Goal: Task Accomplishment & Management: Manage account settings

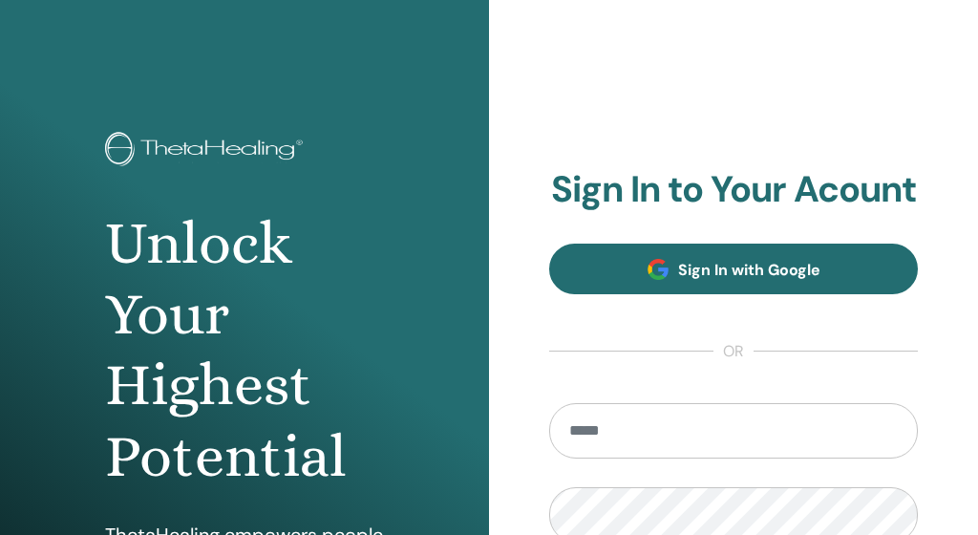
click at [692, 262] on span "Sign In with Google" at bounding box center [749, 270] width 142 height 20
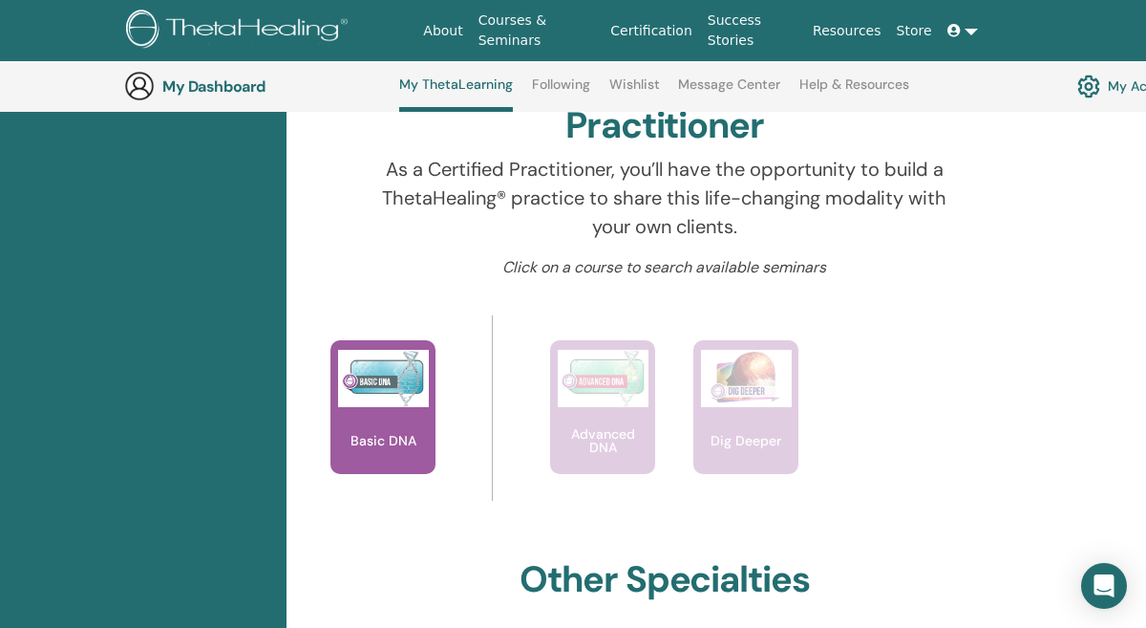
scroll to position [629, 1]
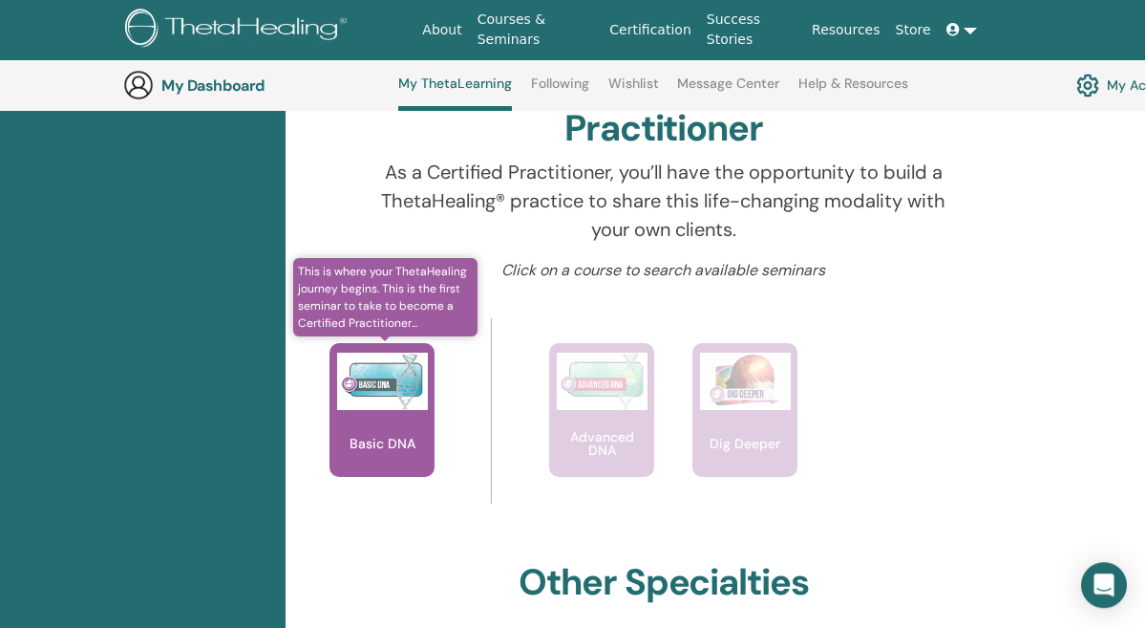
click at [392, 425] on div "Basic DNA" at bounding box center [382, 411] width 105 height 134
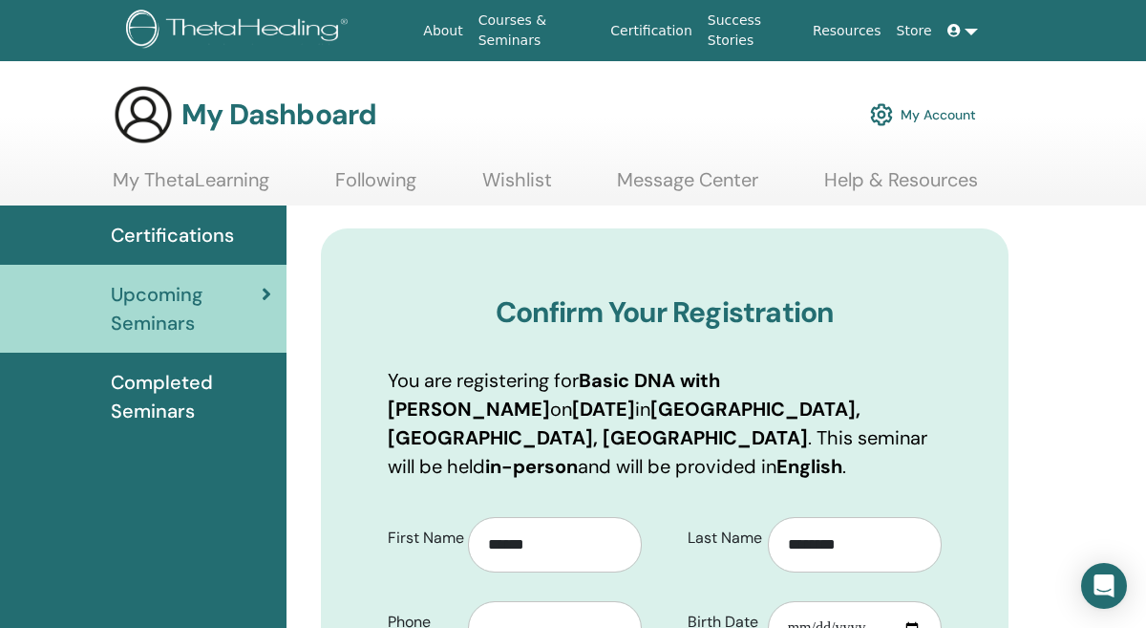
click at [877, 107] on img at bounding box center [881, 114] width 23 height 32
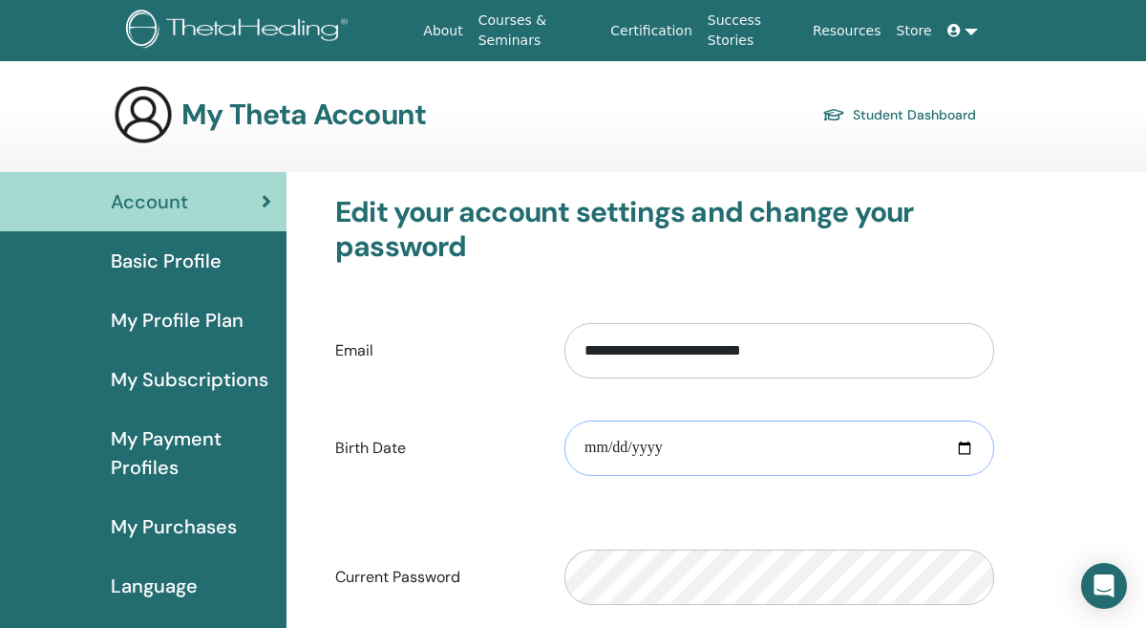
click at [587, 441] on input "date" at bounding box center [779, 447] width 430 height 55
type input "**********"
click at [823, 525] on form "**********" at bounding box center [664, 560] width 659 height 503
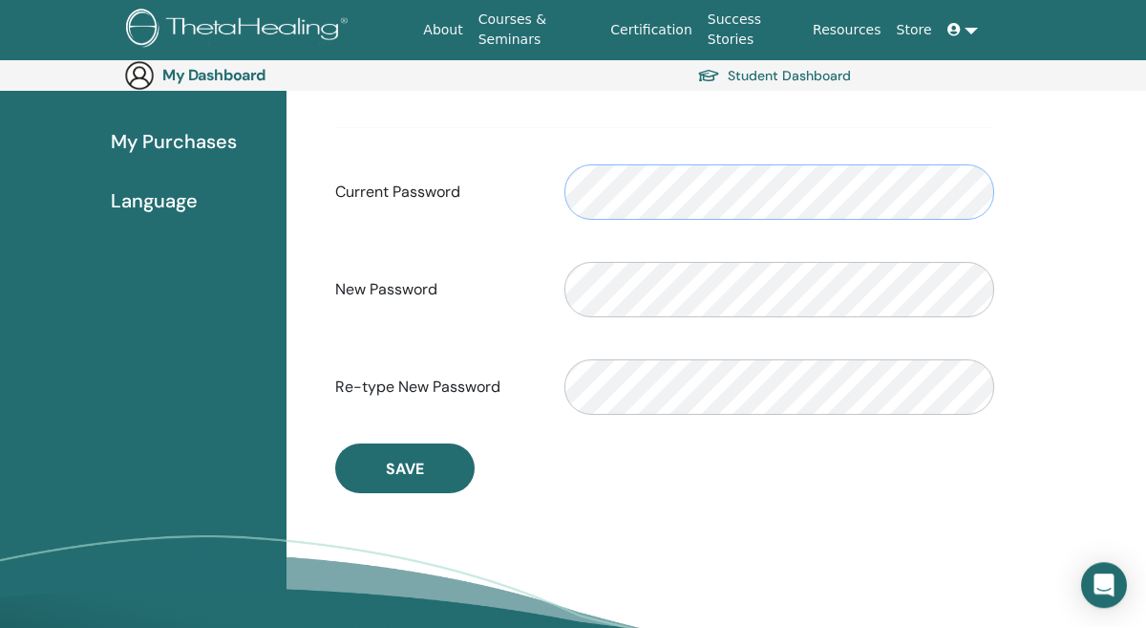
scroll to position [424, 0]
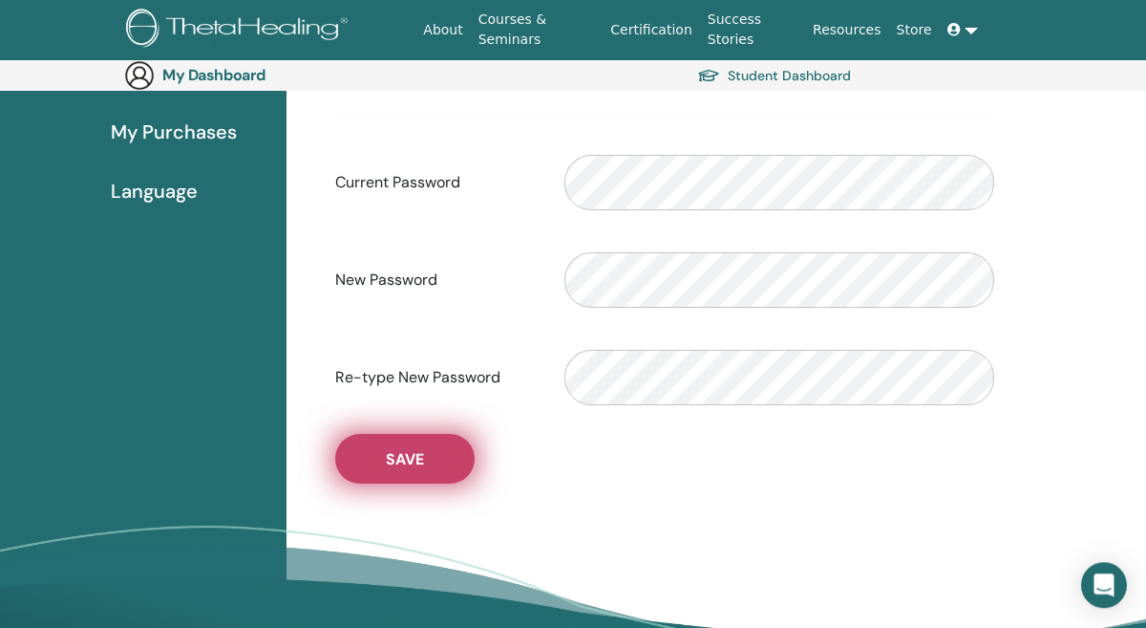
click at [437, 472] on button "Save" at bounding box center [404, 460] width 139 height 50
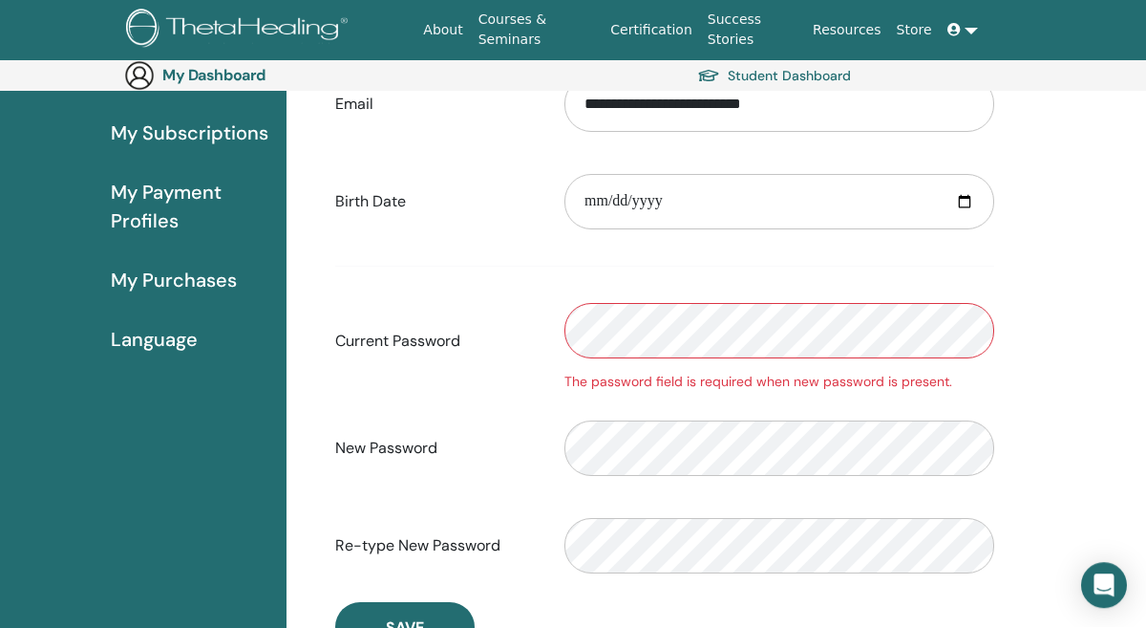
scroll to position [279, 0]
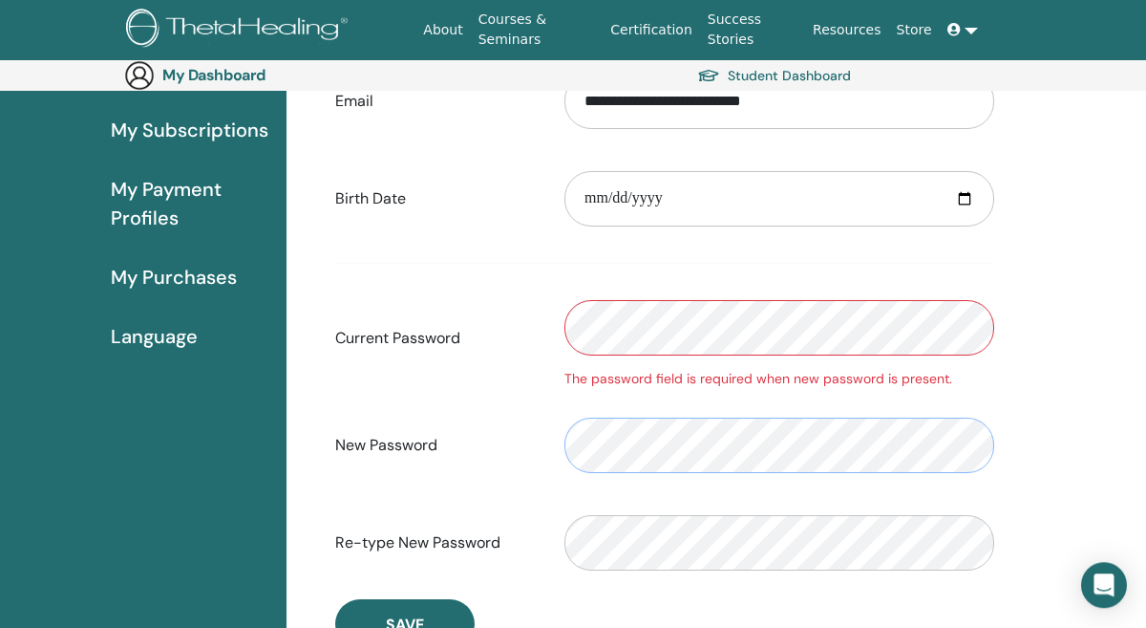
click at [393, 435] on div "New Password" at bounding box center [665, 446] width 688 height 82
click at [510, 543] on div "Re-type New Password" at bounding box center [665, 543] width 688 height 82
click at [490, 380] on div "Current Password The password field is required when new password is present." at bounding box center [665, 338] width 688 height 102
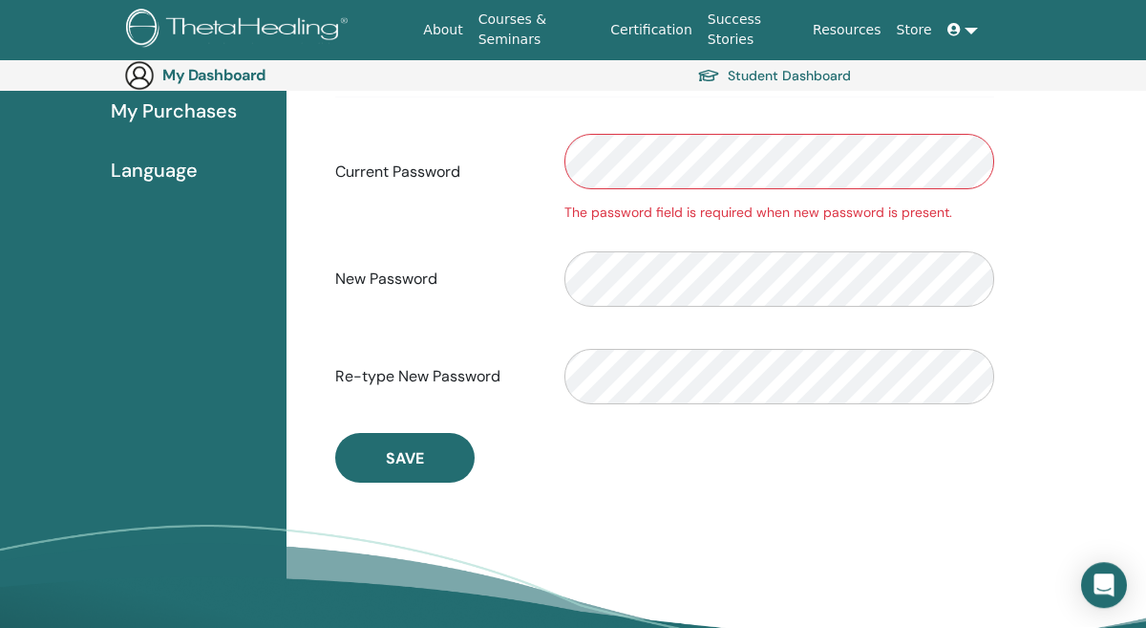
scroll to position [470, 0]
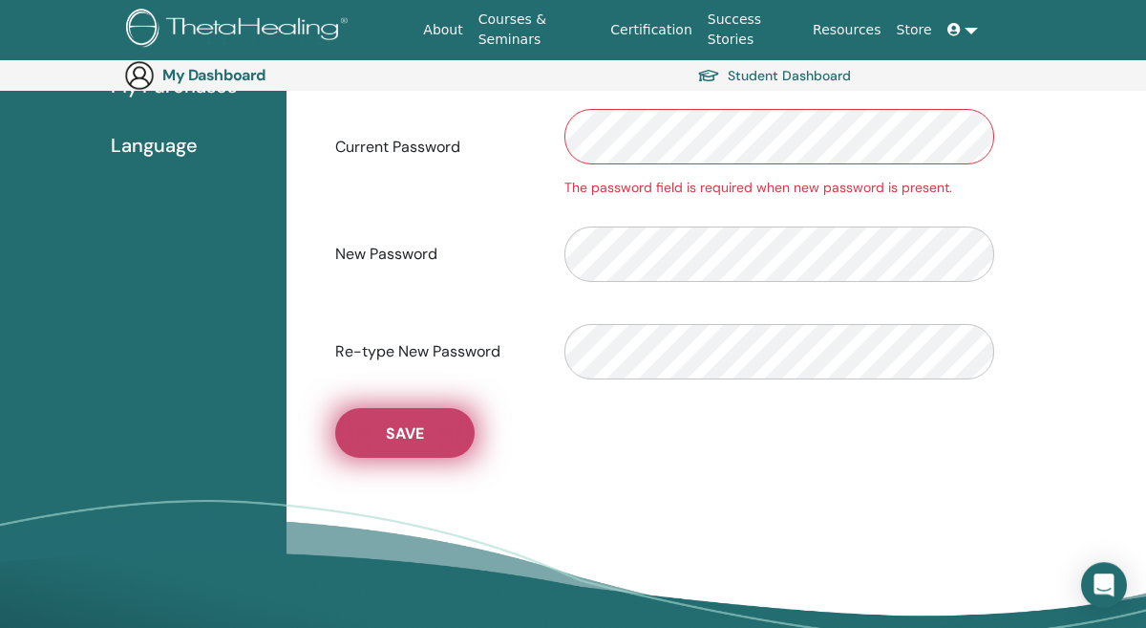
click at [411, 438] on span "Save" at bounding box center [405, 434] width 38 height 20
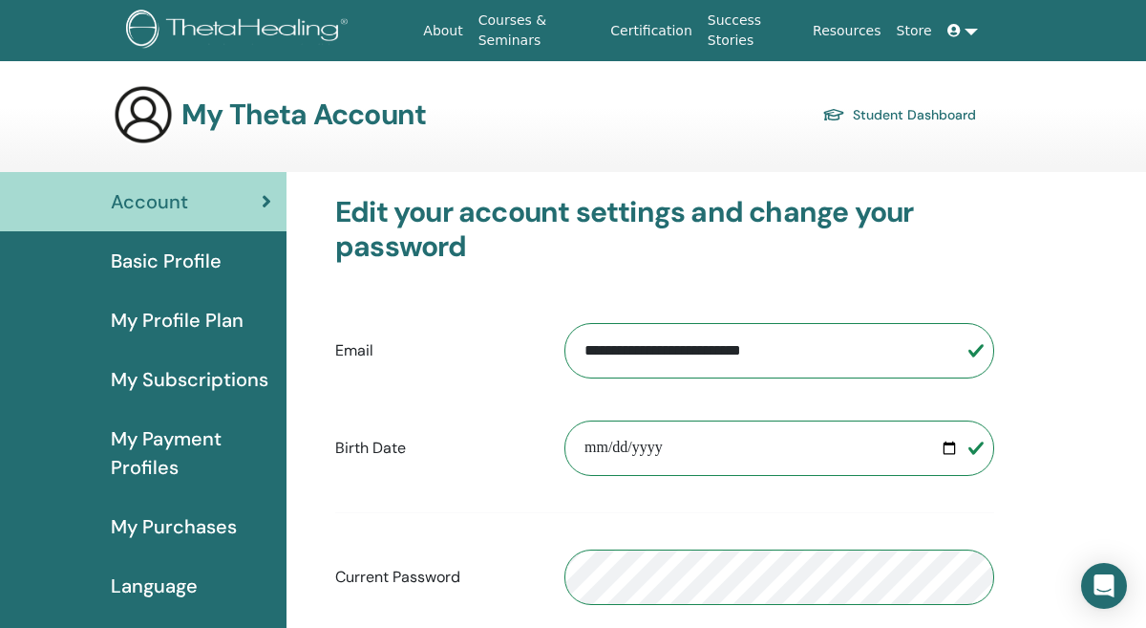
scroll to position [0, 0]
click at [170, 270] on span "Basic Profile" at bounding box center [166, 260] width 111 height 29
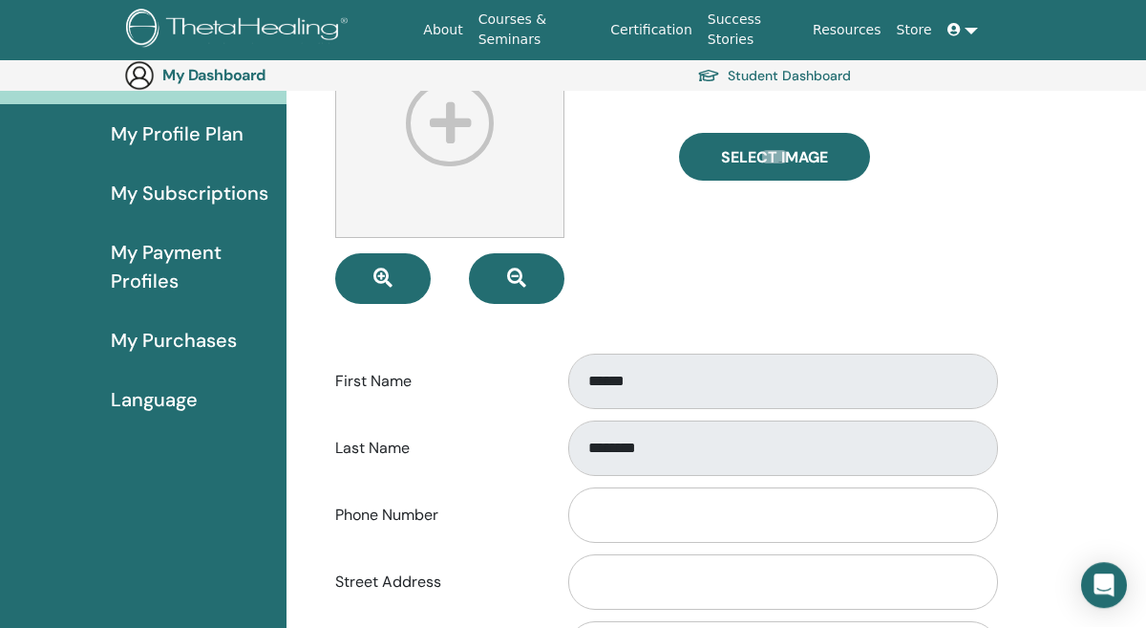
scroll to position [224, 0]
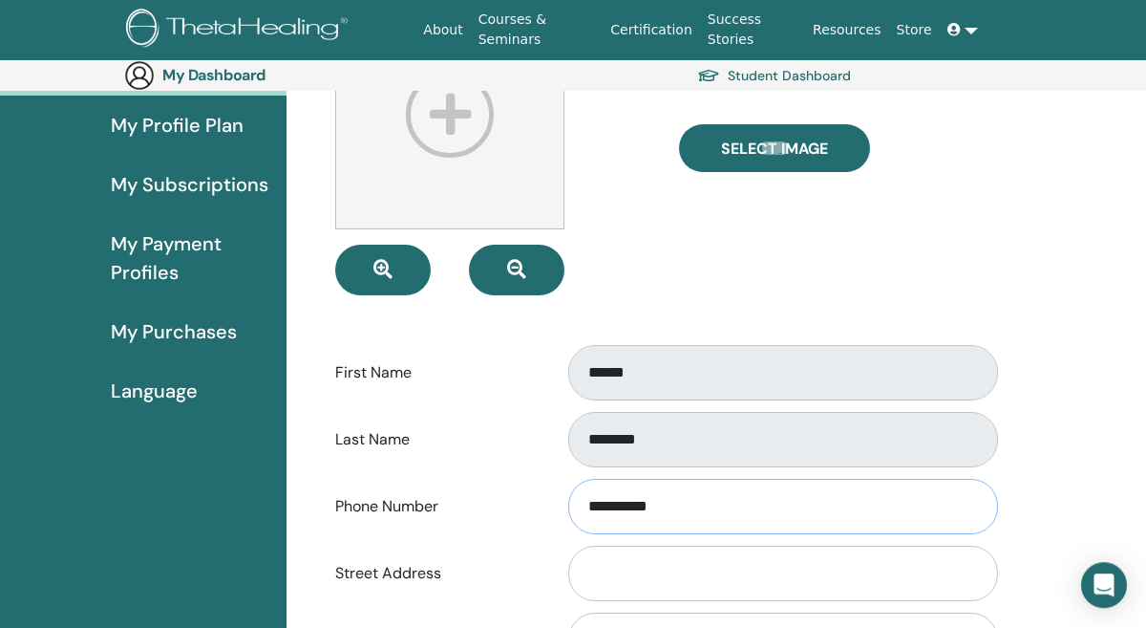
type input "**********"
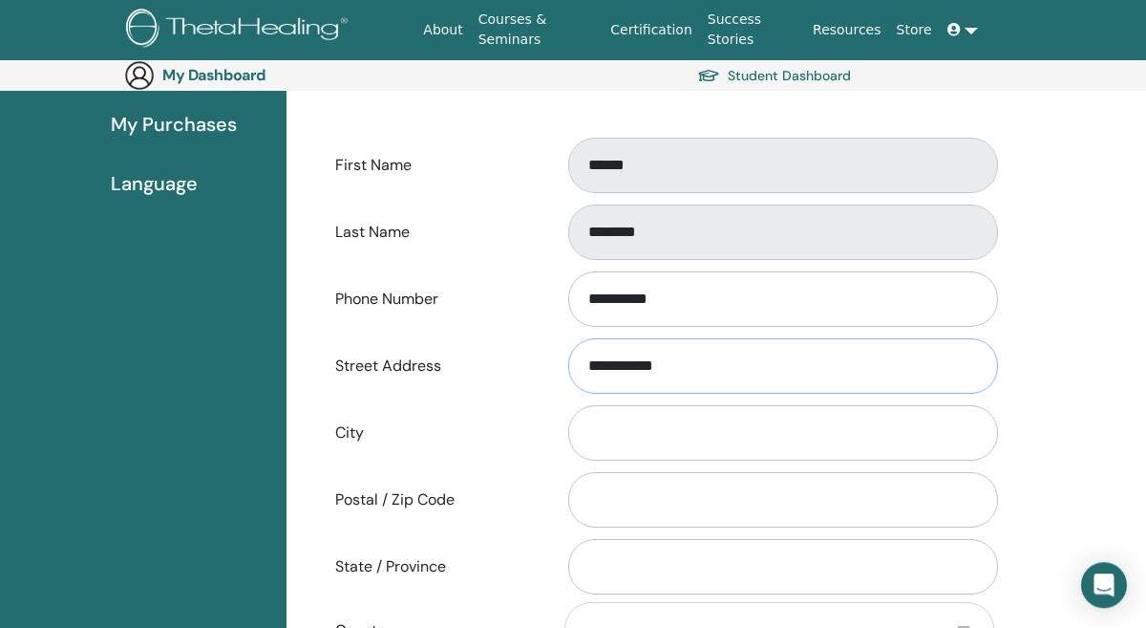
scroll to position [442, 0]
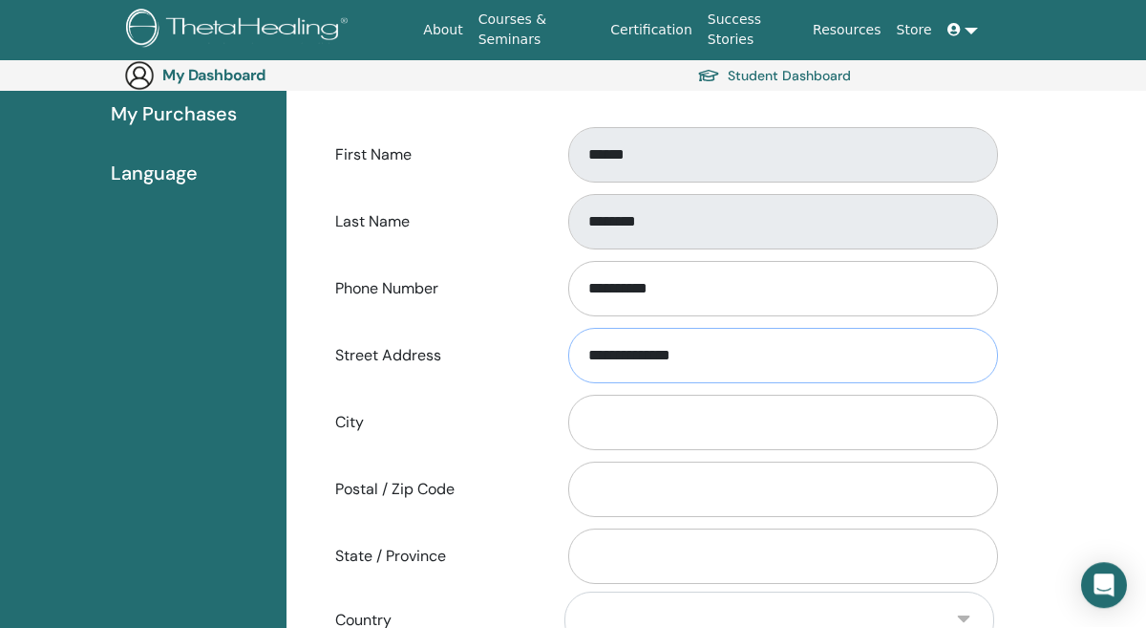
type input "**********"
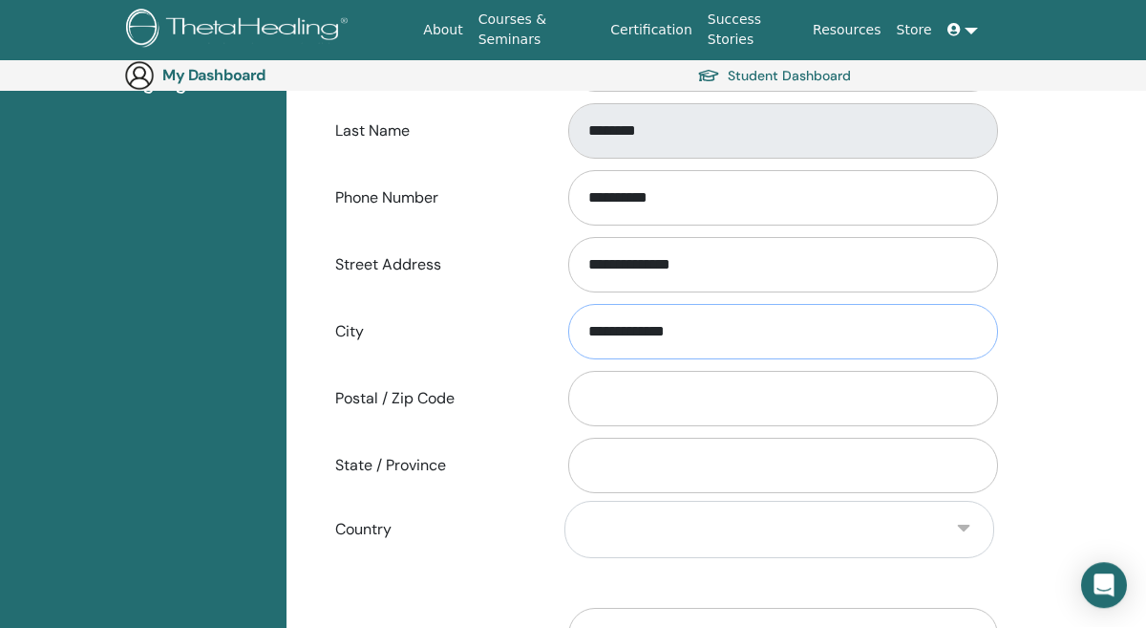
scroll to position [541, 0]
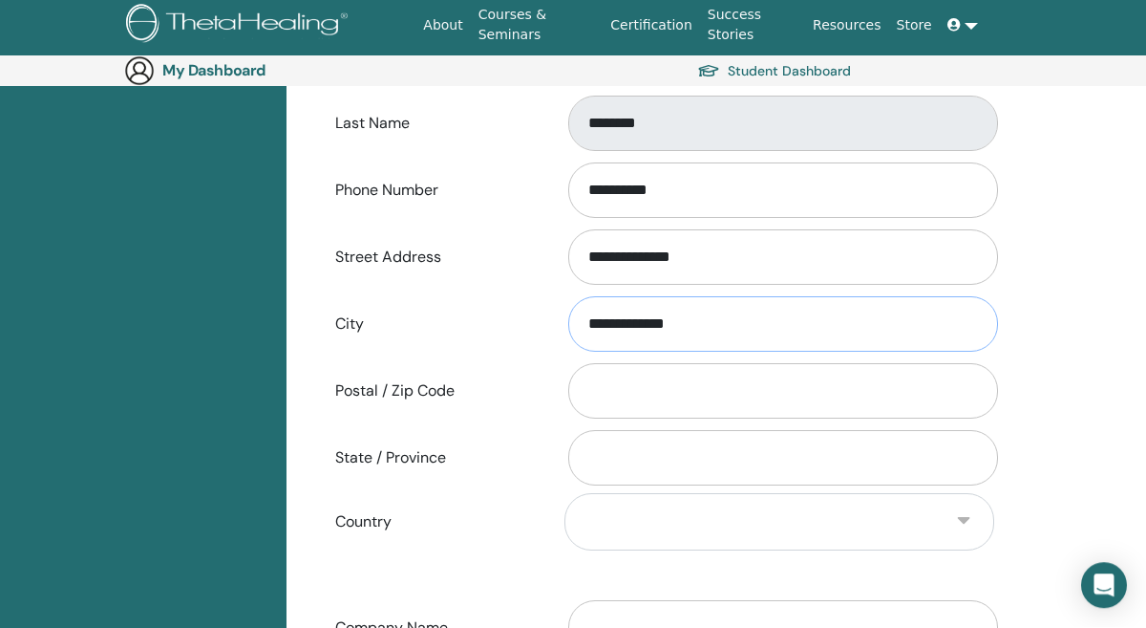
type input "**********"
type input "***"
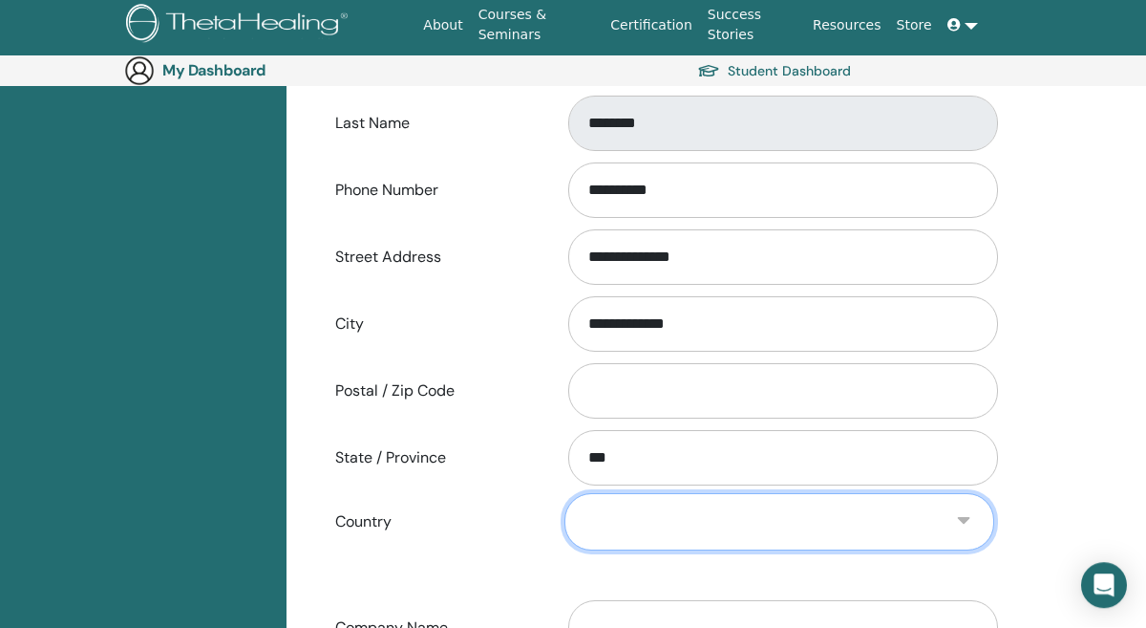
select select "*"
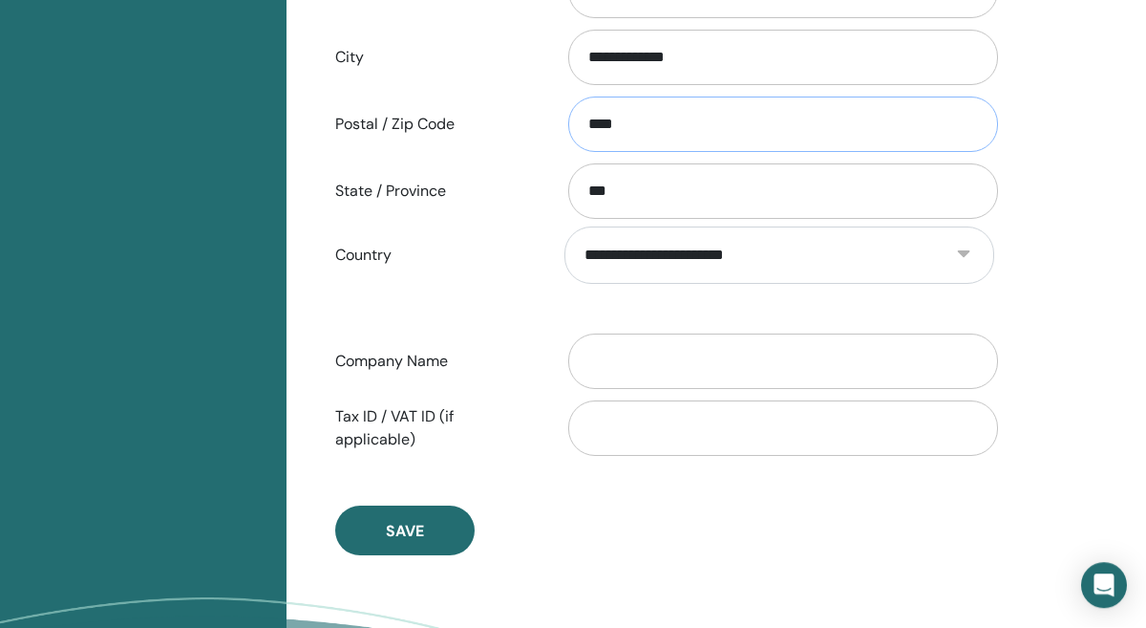
scroll to position [810, 0]
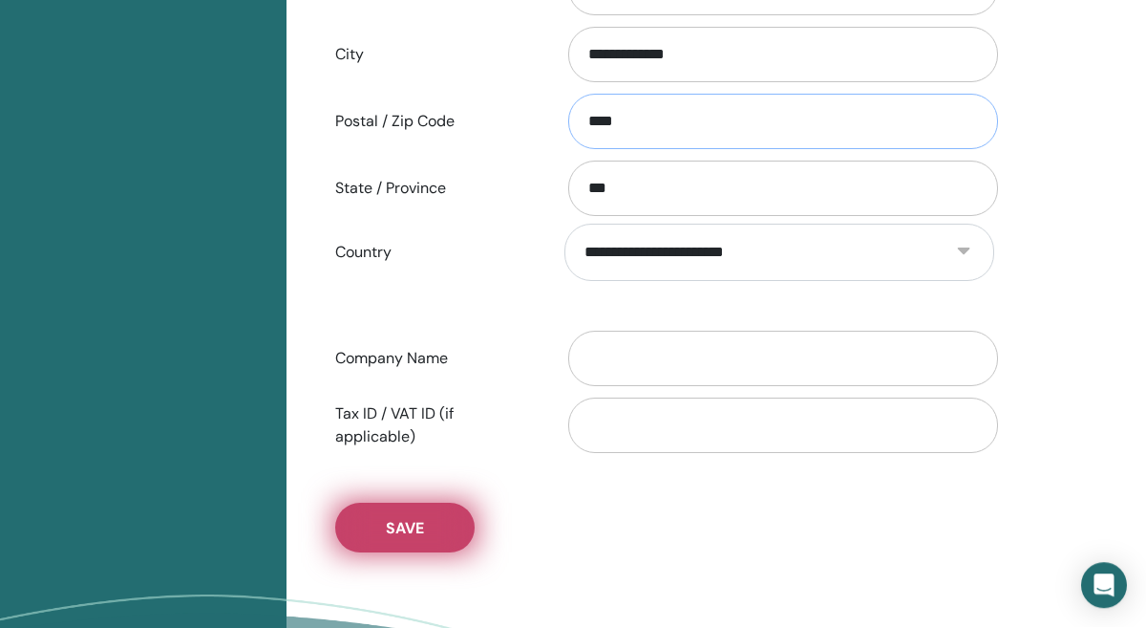
type input "****"
click at [425, 523] on button "Save" at bounding box center [404, 528] width 139 height 50
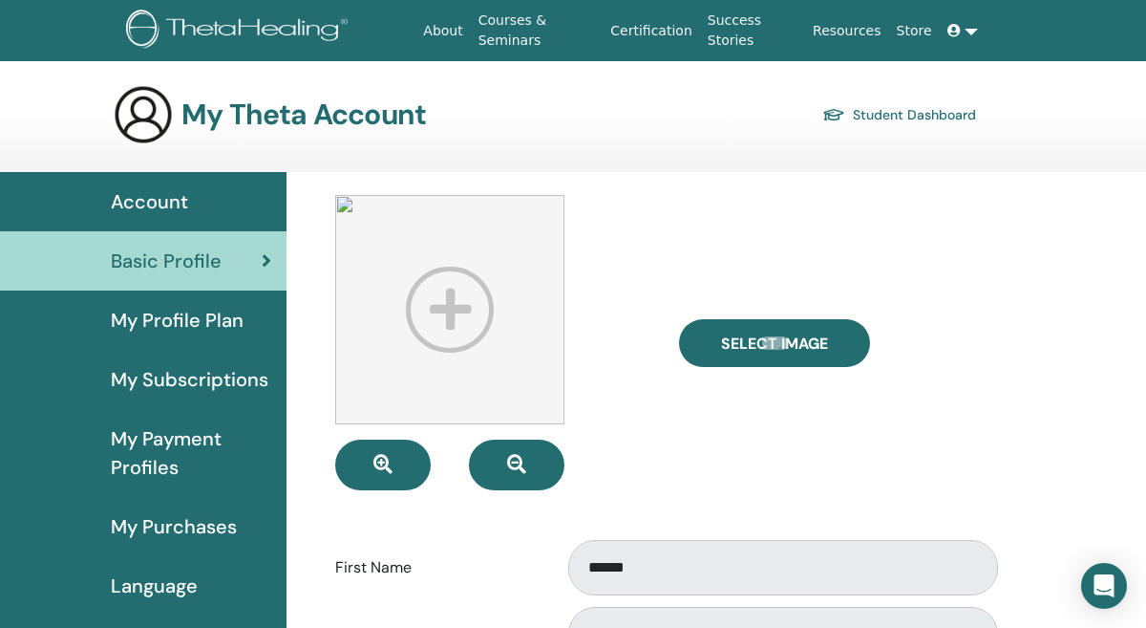
scroll to position [0, 0]
click at [470, 265] on img at bounding box center [449, 309] width 229 height 229
click at [446, 313] on img at bounding box center [449, 309] width 229 height 229
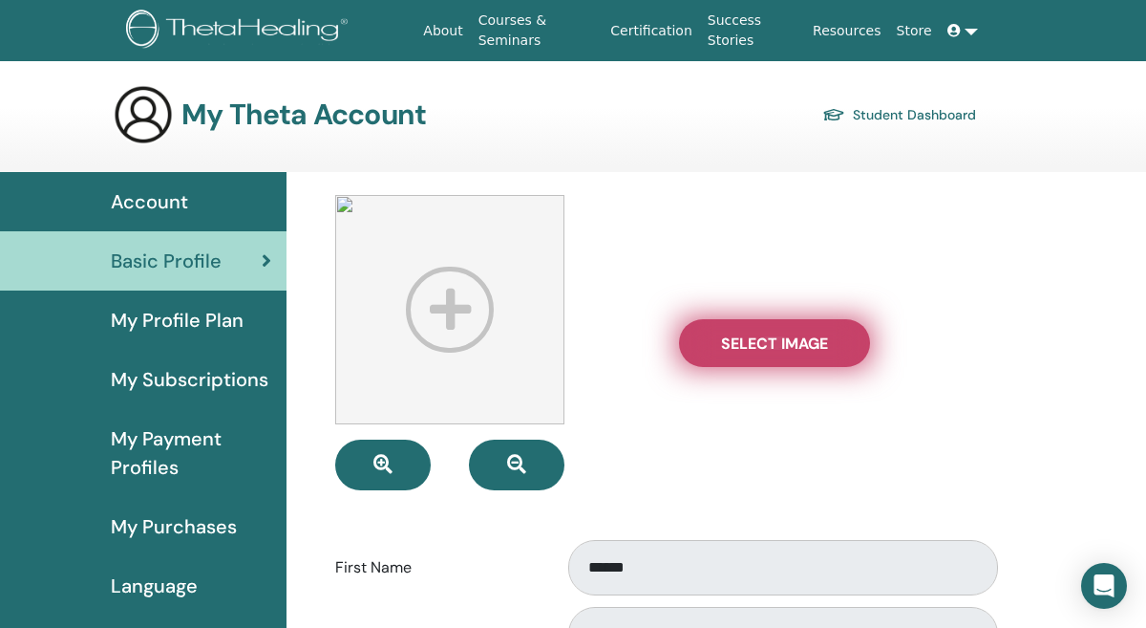
click at [793, 355] on label "Select Image" at bounding box center [774, 343] width 191 height 48
click at [787, 350] on input "Select Image" at bounding box center [774, 342] width 25 height 13
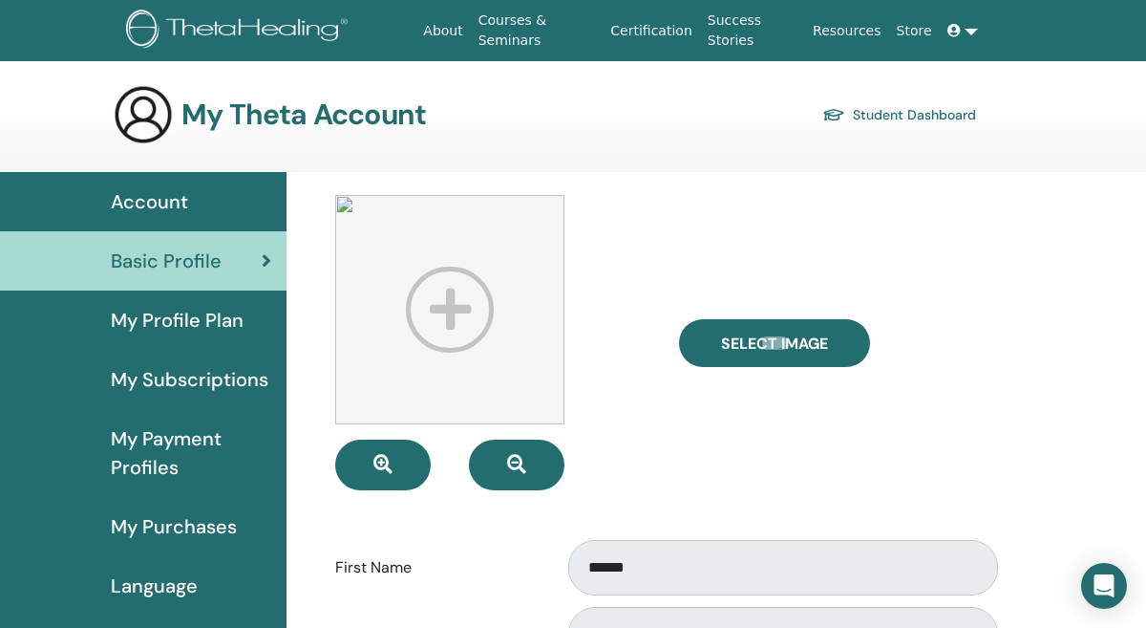
click at [187, 313] on span "My Profile Plan" at bounding box center [177, 320] width 133 height 29
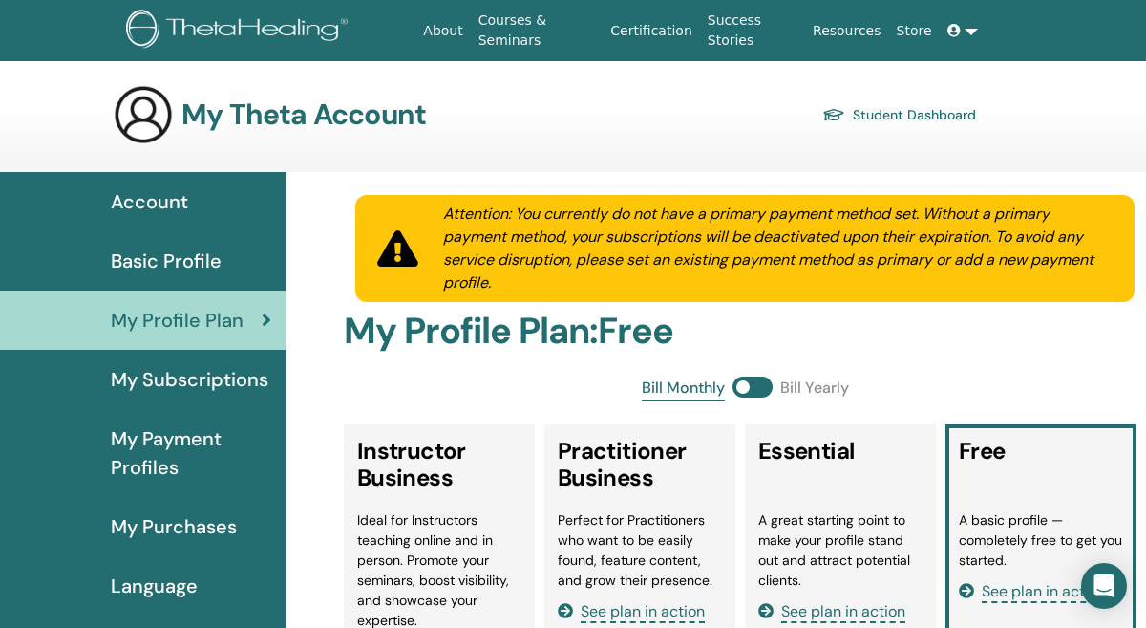
click at [211, 394] on link "My Subscriptions" at bounding box center [143, 379] width 287 height 59
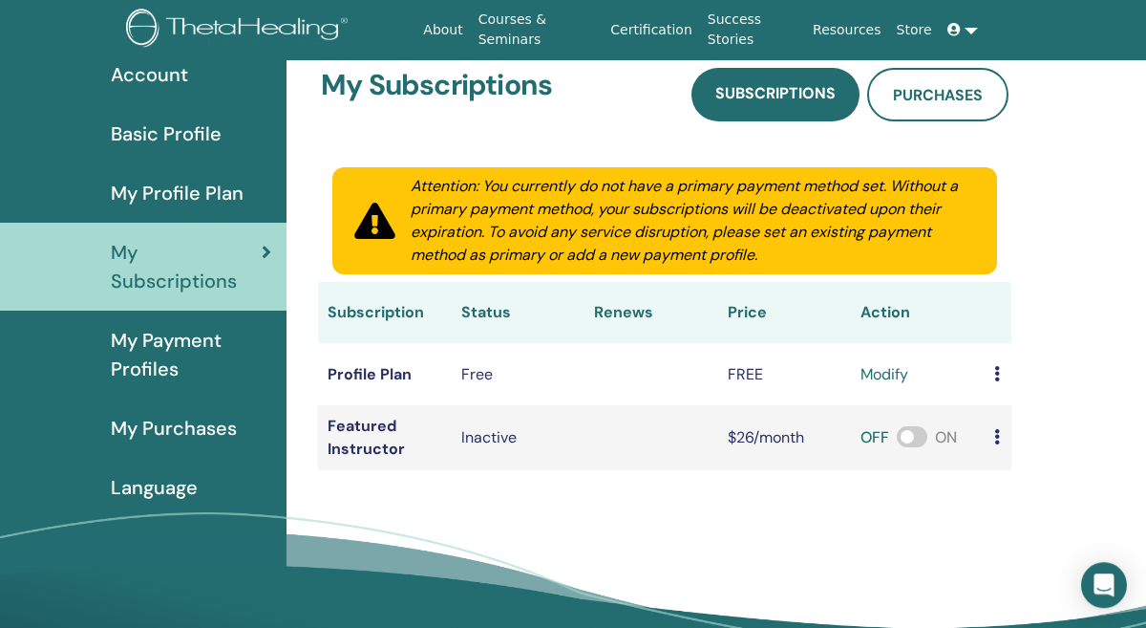
scroll to position [130, 0]
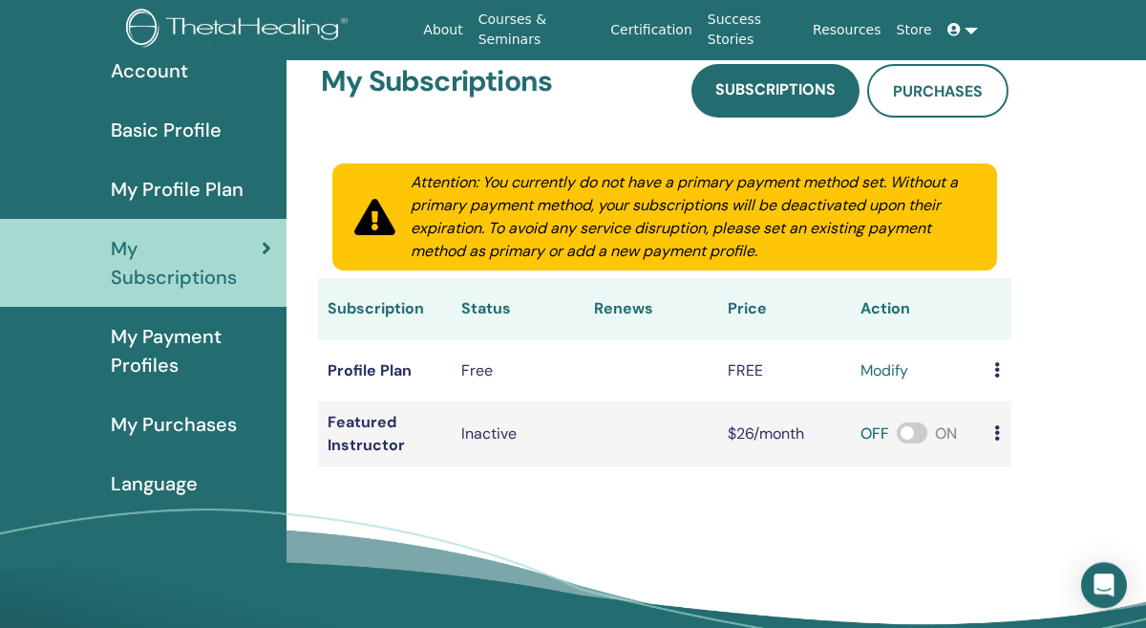
click at [182, 346] on span "My Payment Profiles" at bounding box center [191, 351] width 160 height 57
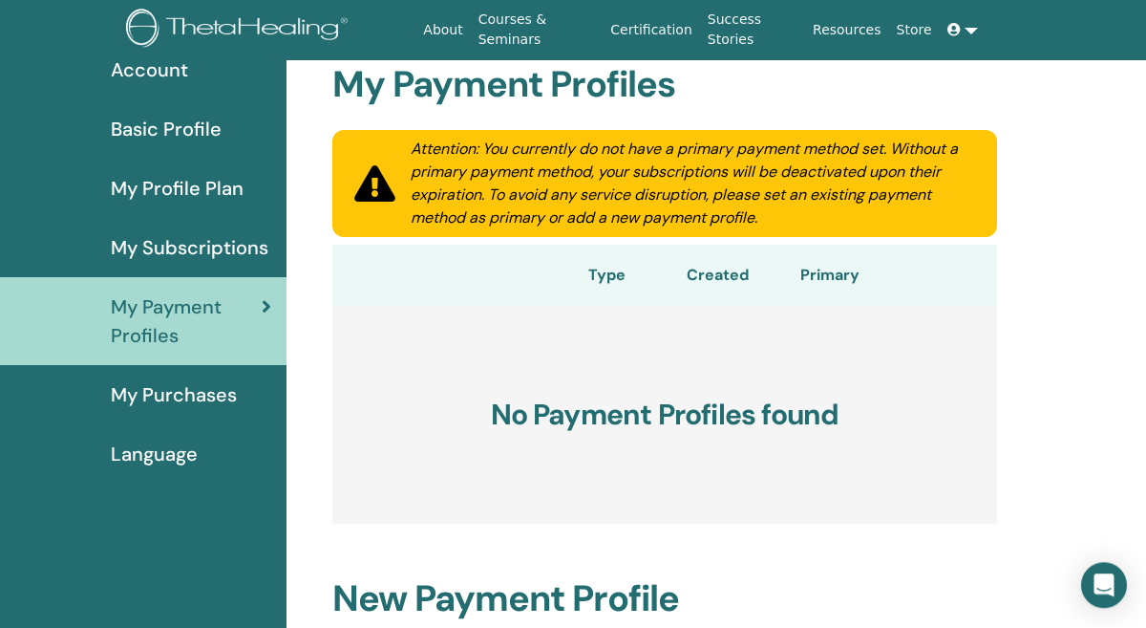
scroll to position [141, 0]
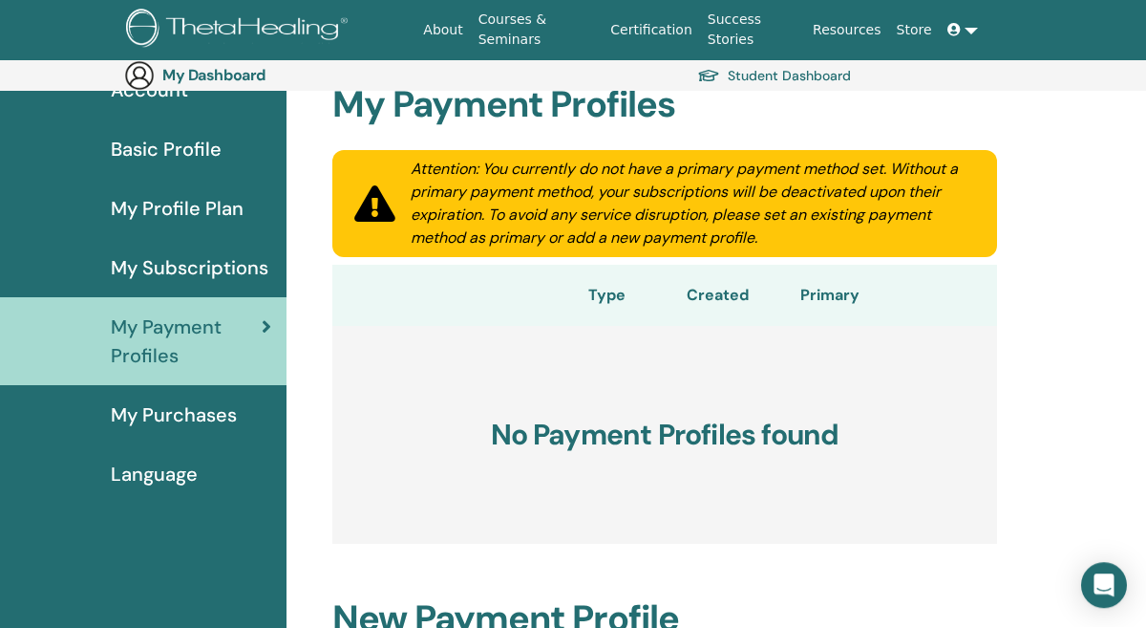
click at [220, 414] on span "My Purchases" at bounding box center [174, 415] width 126 height 29
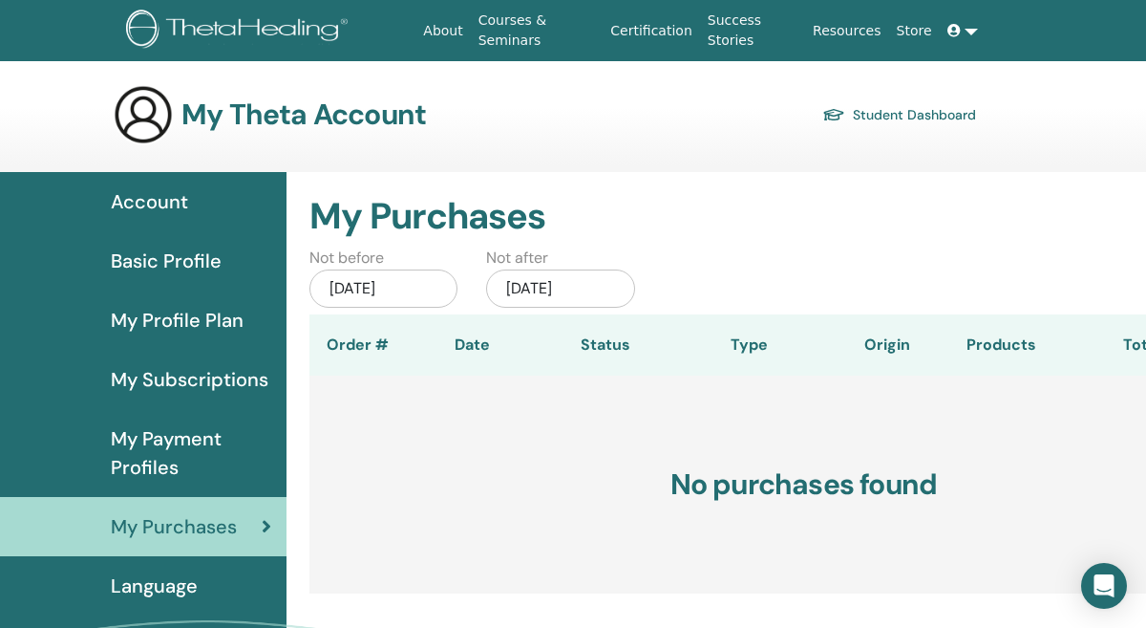
click at [510, 22] on link "Courses & Seminars" at bounding box center [537, 30] width 133 height 55
